Goal: Find specific page/section: Find specific page/section

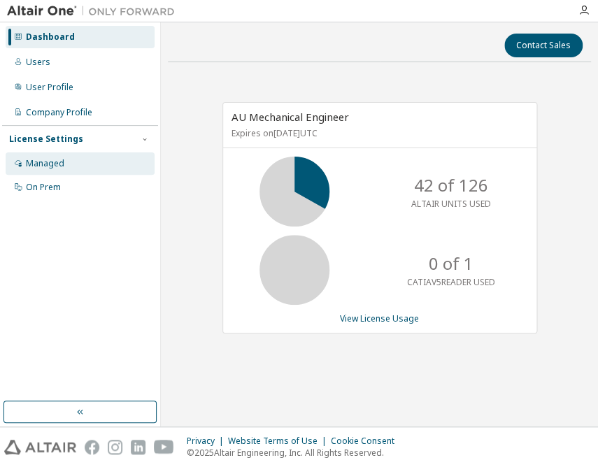
click at [57, 158] on div "Managed" at bounding box center [45, 163] width 38 height 11
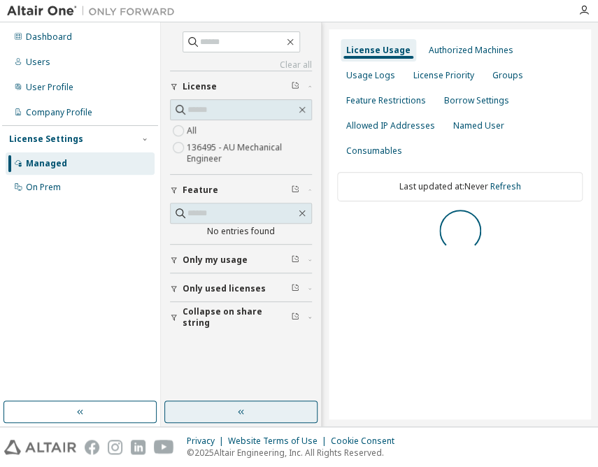
click at [278, 417] on button "button" at bounding box center [240, 412] width 153 height 22
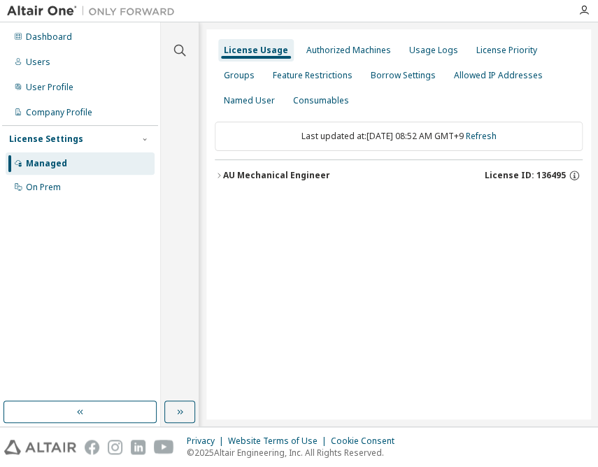
click at [292, 182] on button "AU Mechanical Engineer License ID: 136495" at bounding box center [399, 175] width 368 height 31
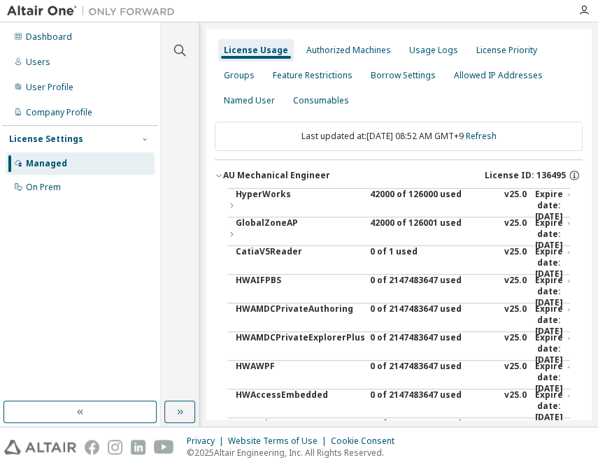
click at [425, 193] on div "42000 of 126000 used" at bounding box center [433, 206] width 126 height 34
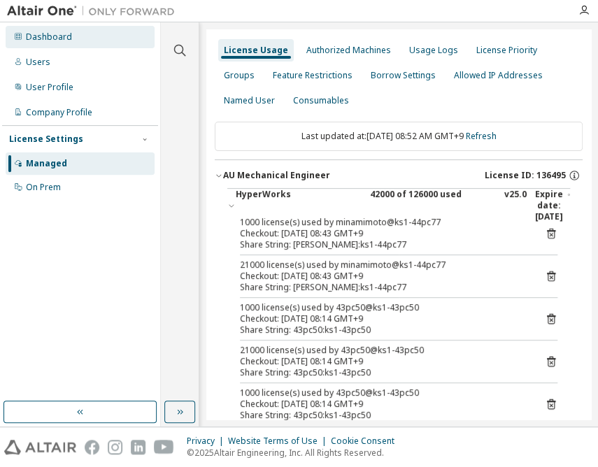
click at [59, 38] on div "Dashboard" at bounding box center [49, 36] width 46 height 11
